Goal: Information Seeking & Learning: Learn about a topic

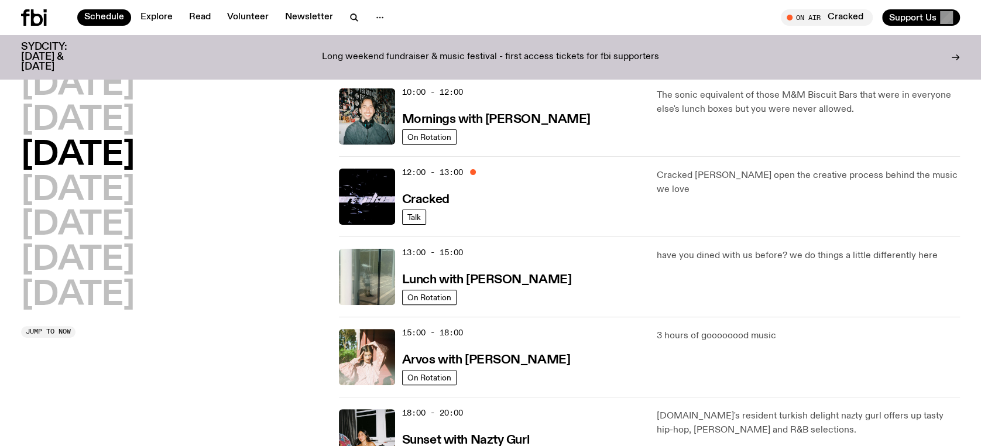
scroll to position [187, 0]
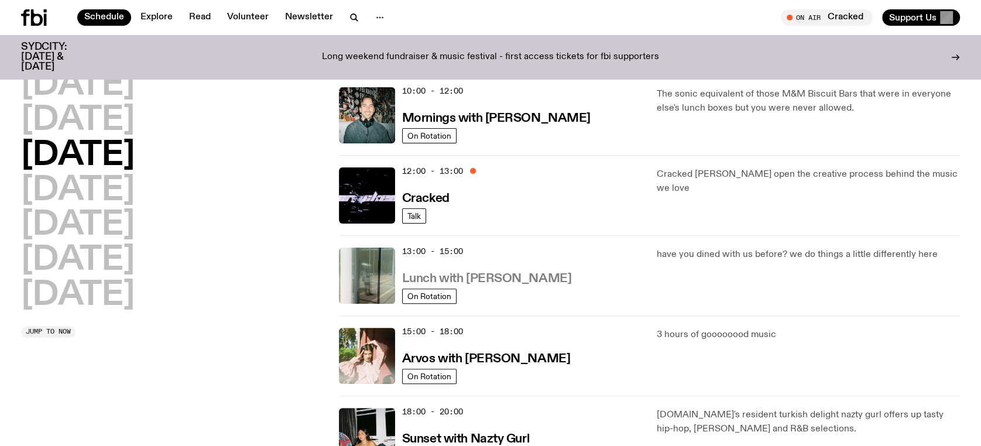
click at [501, 273] on h3 "Lunch with [PERSON_NAME]" at bounding box center [486, 279] width 169 height 12
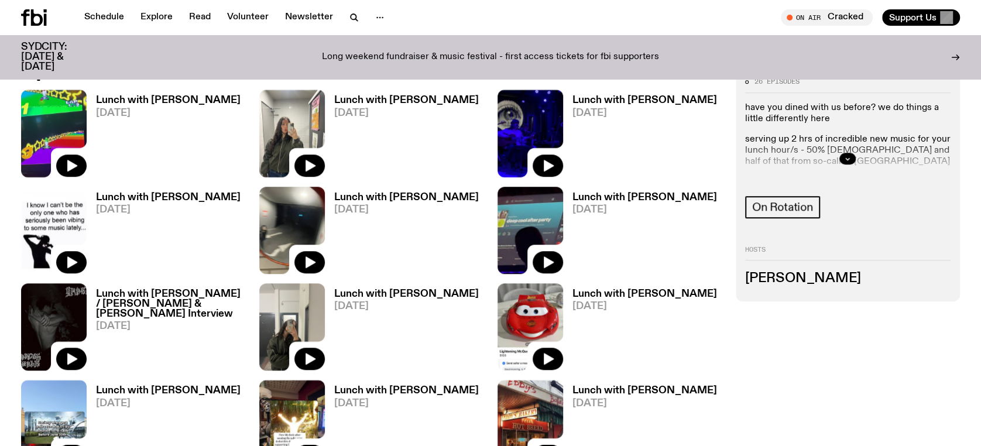
scroll to position [655, 0]
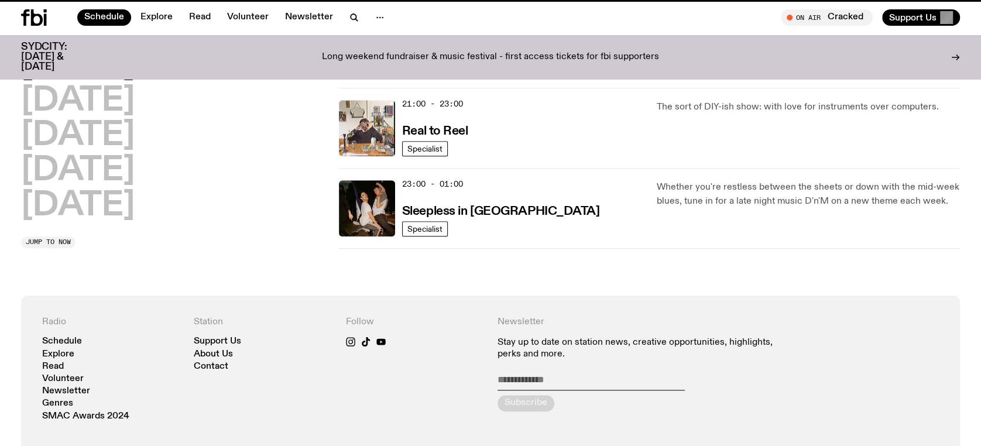
scroll to position [187, 0]
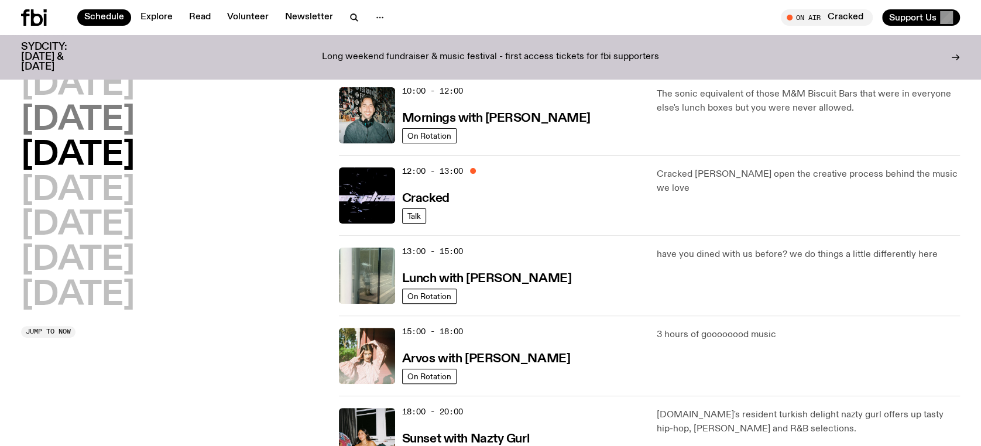
click at [133, 130] on h2 "[DATE]" at bounding box center [78, 120] width 114 height 33
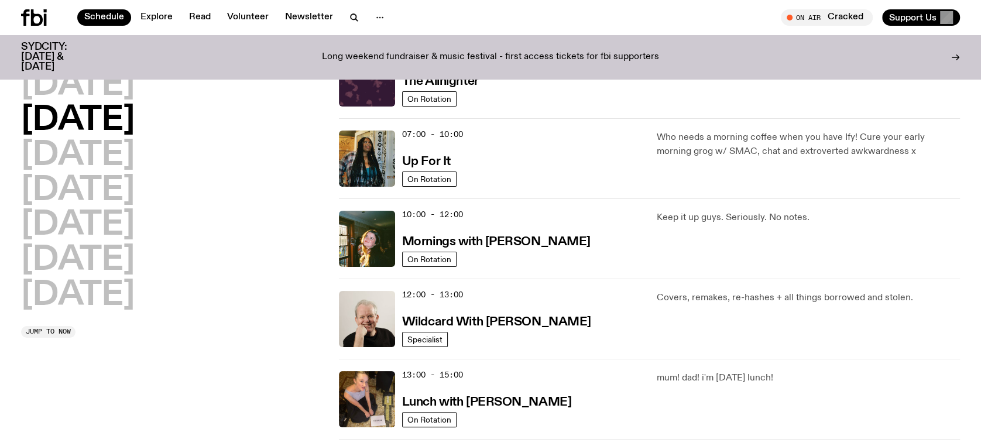
scroll to position [95, 0]
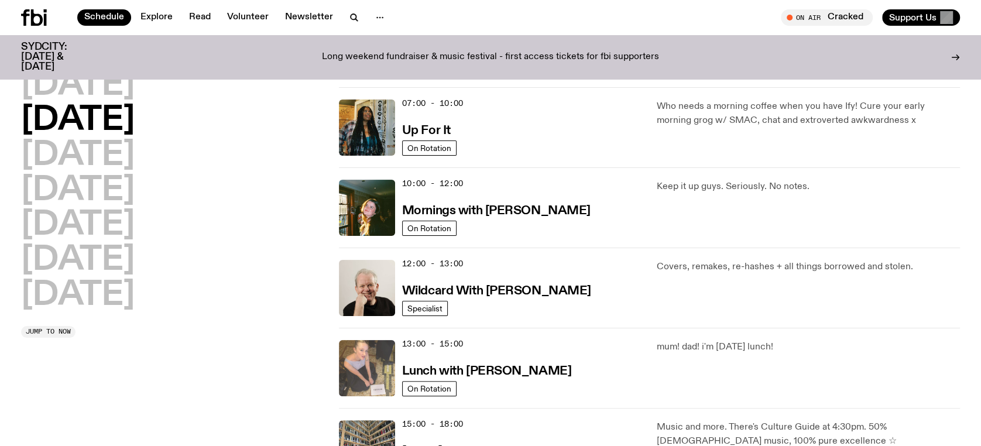
click at [386, 360] on img at bounding box center [367, 368] width 56 height 56
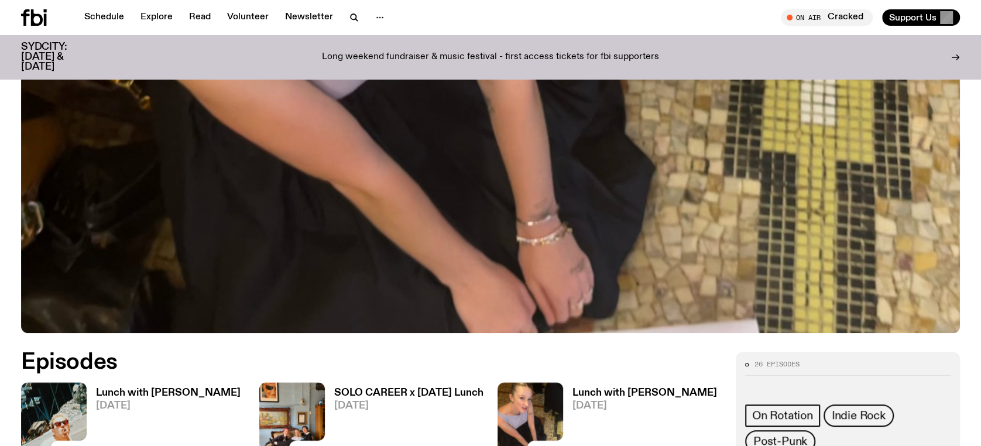
scroll to position [562, 0]
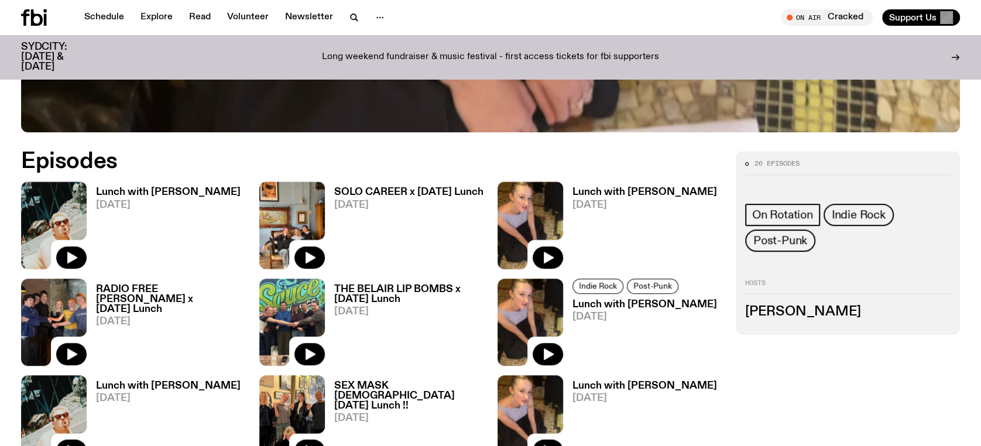
click at [163, 187] on h3 "Lunch with [PERSON_NAME]" at bounding box center [168, 192] width 145 height 10
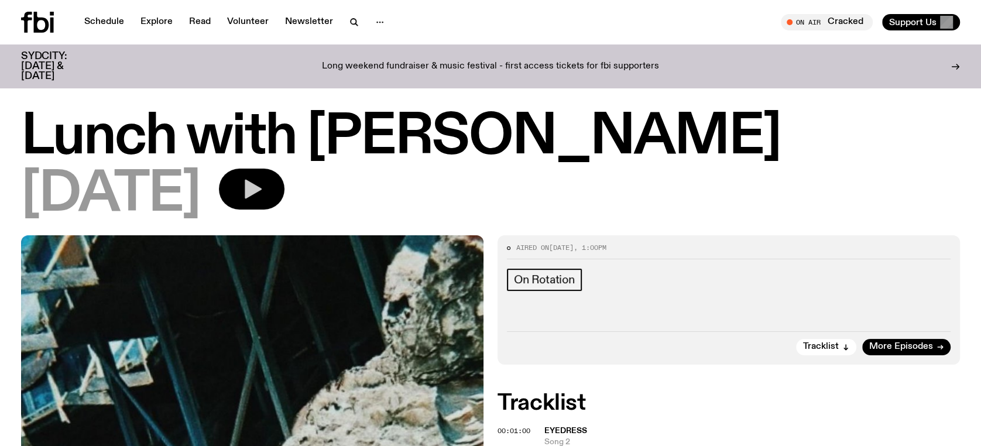
click at [263, 199] on icon "button" at bounding box center [251, 188] width 23 height 23
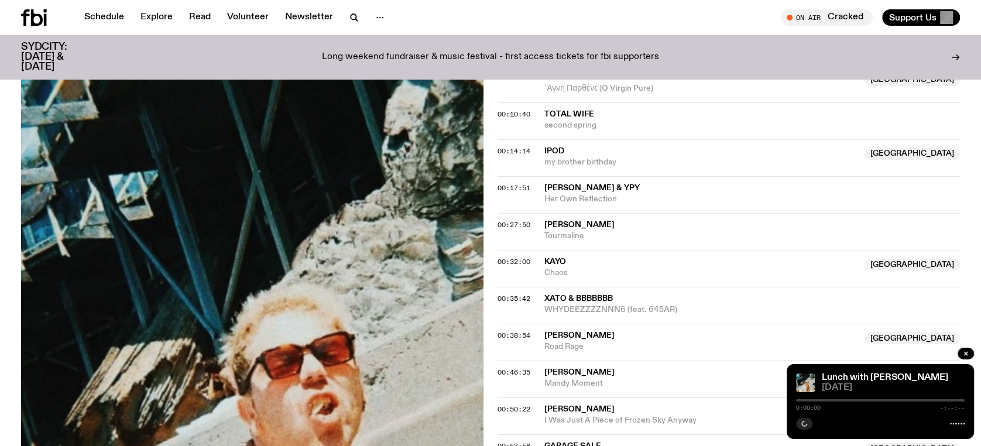
scroll to position [380, 0]
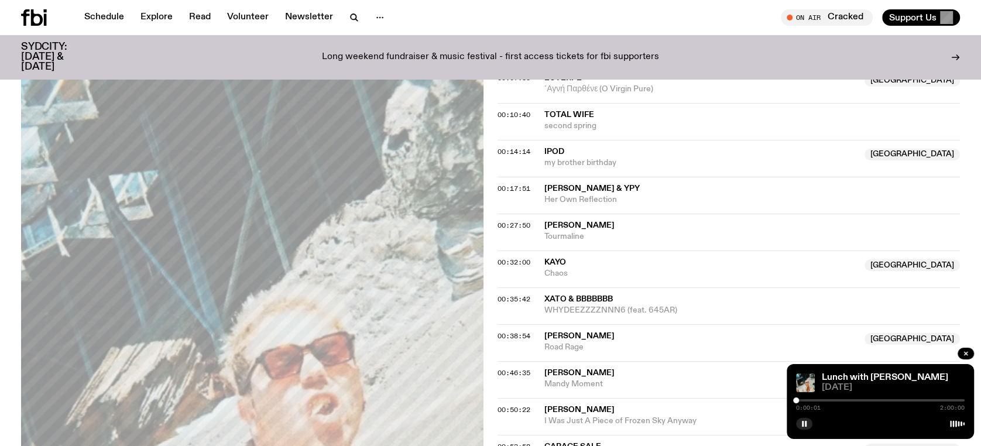
click at [872, 401] on div at bounding box center [880, 400] width 168 height 2
click at [865, 400] on div at bounding box center [788, 400] width 168 height 2
click at [868, 400] on div at bounding box center [880, 400] width 168 height 2
click at [870, 400] on div at bounding box center [868, 400] width 6 height 6
click at [861, 400] on div at bounding box center [785, 400] width 168 height 2
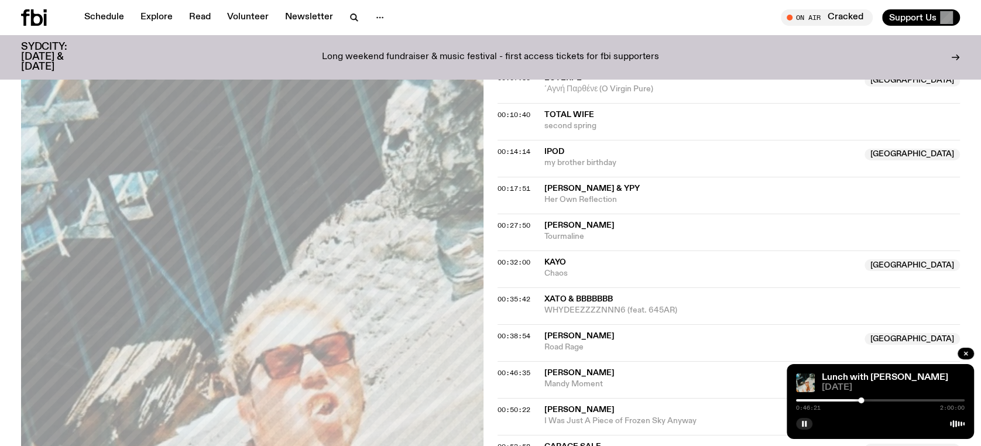
click at [858, 401] on div at bounding box center [861, 400] width 6 height 6
click at [897, 377] on link "Lunch with [PERSON_NAME]" at bounding box center [884, 377] width 126 height 9
click at [857, 401] on div at bounding box center [857, 400] width 6 height 6
click at [858, 401] on div at bounding box center [858, 400] width 6 height 6
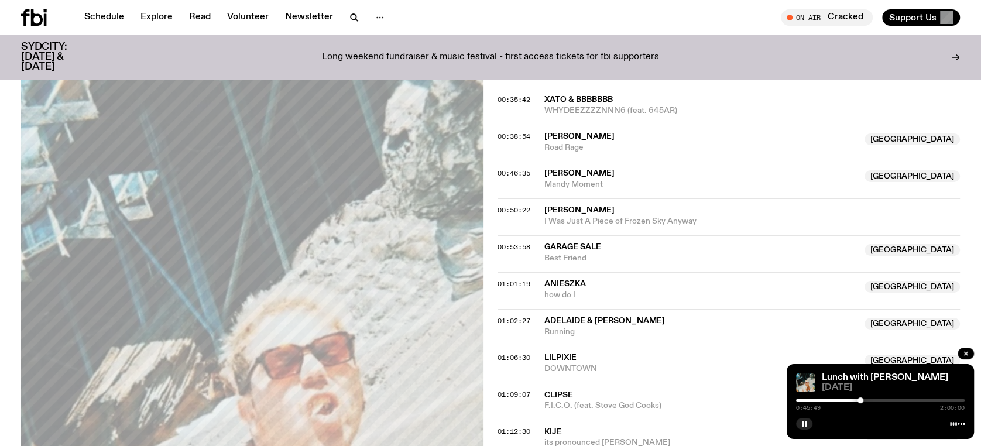
scroll to position [578, 0]
click at [809, 427] on button "button" at bounding box center [804, 424] width 16 height 12
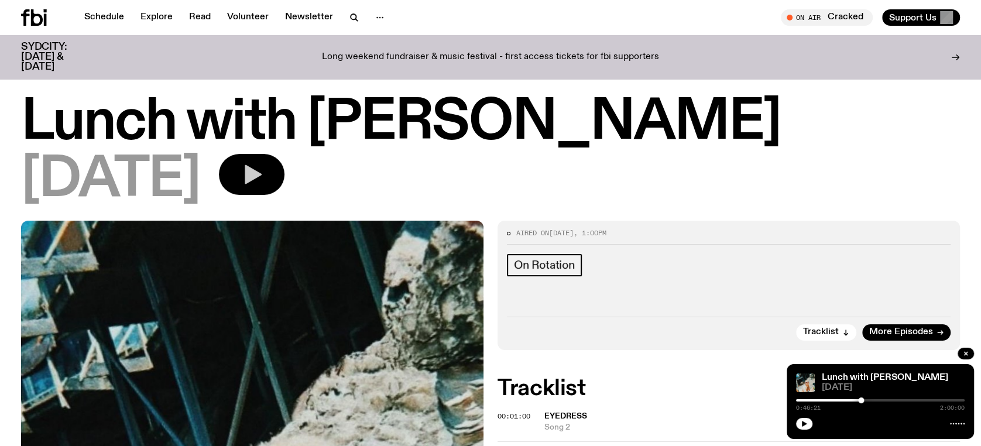
scroll to position [0, 0]
